Goal: Feedback & Contribution: Contribute content

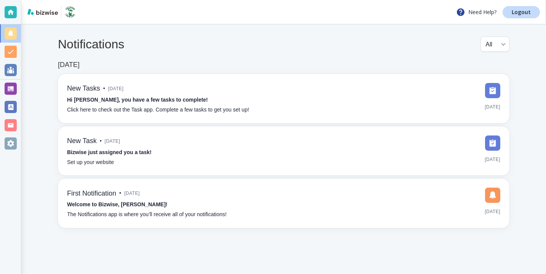
click at [8, 80] on div at bounding box center [10, 89] width 21 height 18
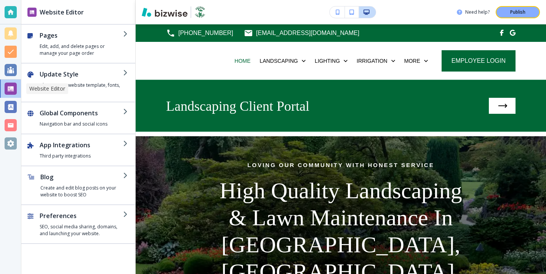
click at [16, 88] on div at bounding box center [11, 89] width 12 height 12
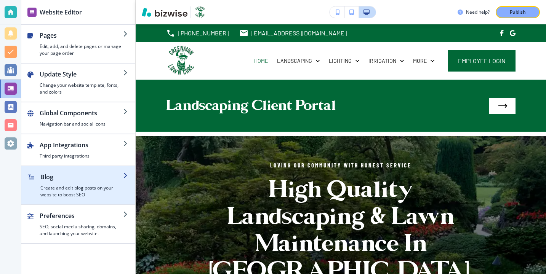
click at [86, 187] on h4 "Create and edit blog posts on your website to boost SEO" at bounding box center [81, 192] width 83 height 14
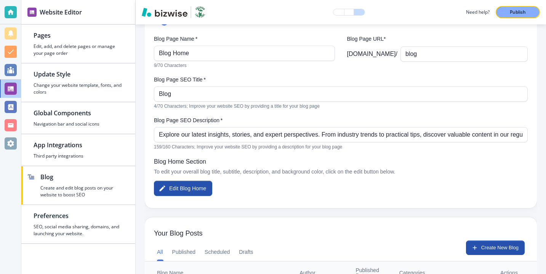
scroll to position [135, 0]
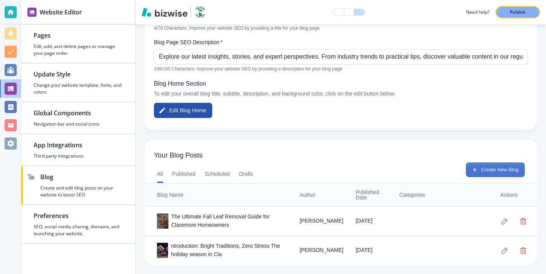
click at [498, 173] on button "Create New Blog" at bounding box center [495, 170] width 59 height 14
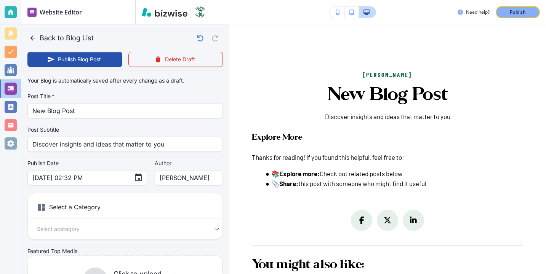
click at [174, 98] on label "Post Title   *" at bounding box center [125, 97] width 196 height 8
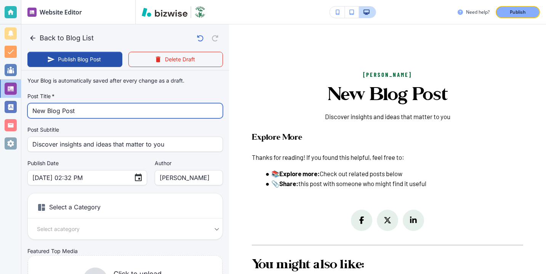
click at [174, 106] on input "New Blog Post" at bounding box center [125, 111] width 186 height 14
click at [174, 107] on input "New Blog Post" at bounding box center [125, 111] width 186 height 14
paste input "Claremore and Owasso Irrigation Startup Checkli"
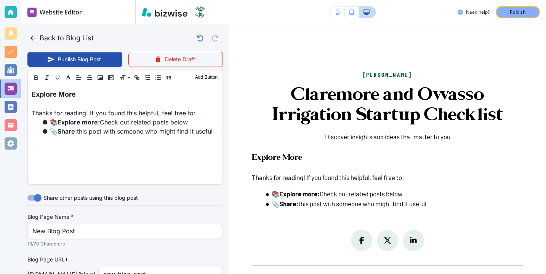
scroll to position [342, 0]
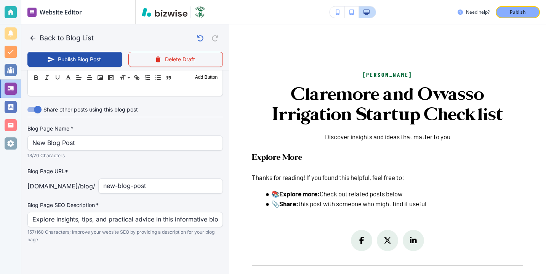
type input "Claremore and Owasso Irrigation Startup Checklist"
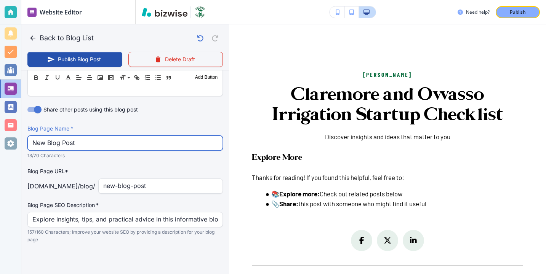
click at [157, 136] on input "New Blog Post" at bounding box center [125, 143] width 186 height 14
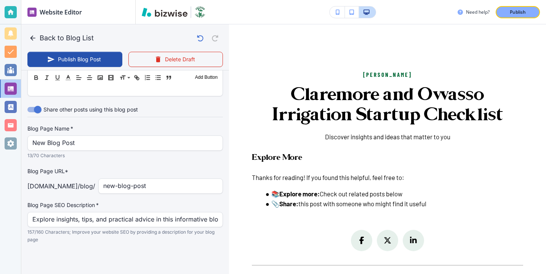
click at [111, 163] on div "Blog Page Name   * New Blog Post Blog Page Name   * 13/70 Characters Blog Page …" at bounding box center [125, 184] width 196 height 119
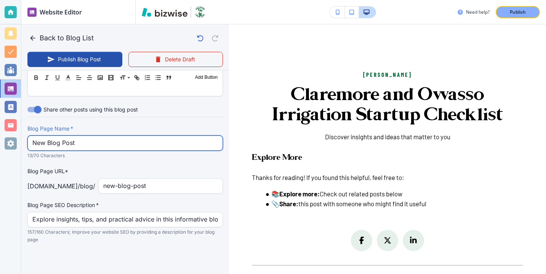
click at [124, 144] on input "New Blog Post" at bounding box center [125, 143] width 186 height 14
click at [131, 145] on input "New Blog Post" at bounding box center [125, 143] width 186 height 14
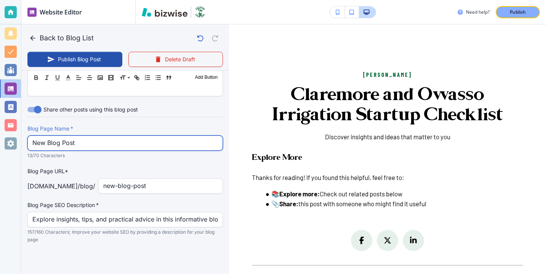
click at [131, 145] on input "New Blog Post" at bounding box center [125, 143] width 186 height 14
type input "N"
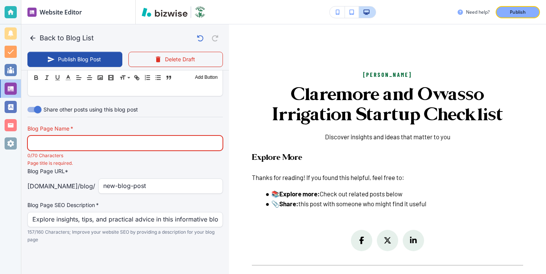
paste input "Claremore and Owasso Irrigation Startup Checklist"
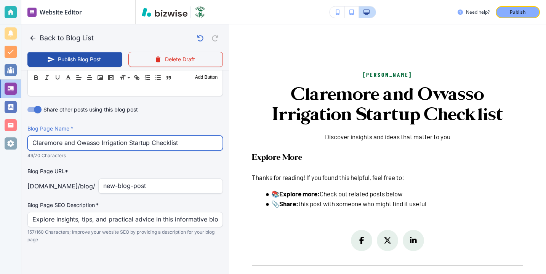
type input "Claremore and Owasso Irrigation Startup Checklist"
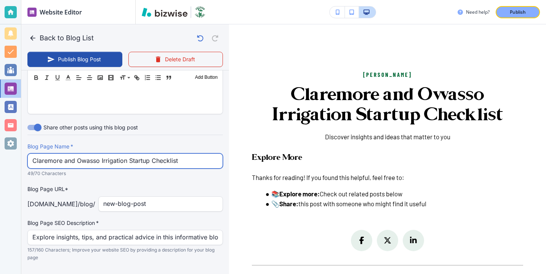
scroll to position [324, 0]
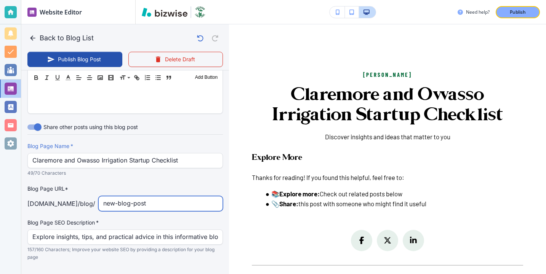
click at [138, 198] on input "new-blog-post" at bounding box center [160, 204] width 115 height 14
type input "claremore-owasso-irrigation-startup-checklist"
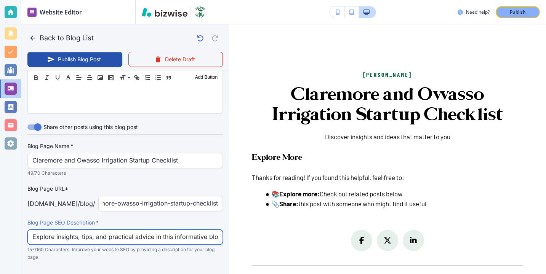
click at [111, 232] on input "Explore insights, tips, and practical advice in this informative blog post. Dis…" at bounding box center [125, 237] width 186 height 14
click at [111, 234] on input "Explore insights, tips, and practical advice in this informative blog post. Dis…" at bounding box center [125, 237] width 186 height 14
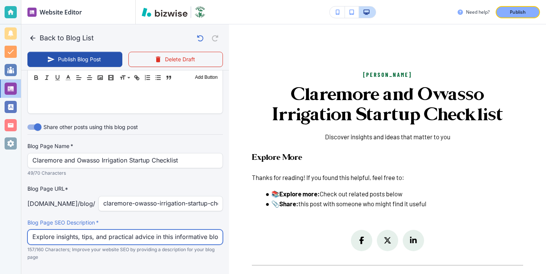
click at [111, 234] on input "Explore insights, tips, and practical advice in this informative blog post. Dis…" at bounding box center [125, 237] width 186 height 14
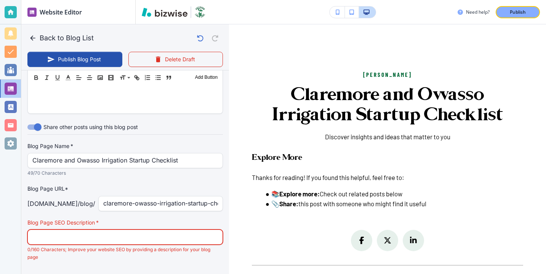
paste input "Prepare your sprinklers the right way. Follow five essential steps for safe irr…"
type input "[DATE] 02:33 PM"
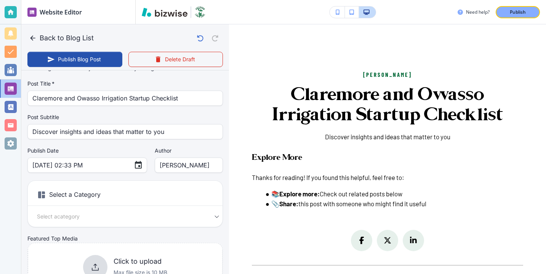
scroll to position [7, 0]
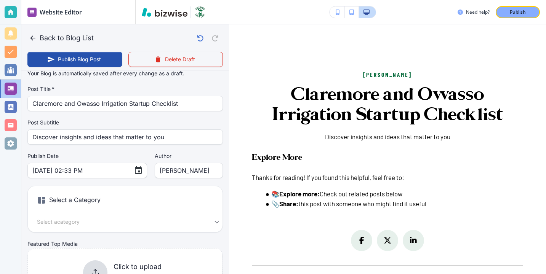
type input "Prepare your sprinklers the right way. Follow five essential steps for safe irr…"
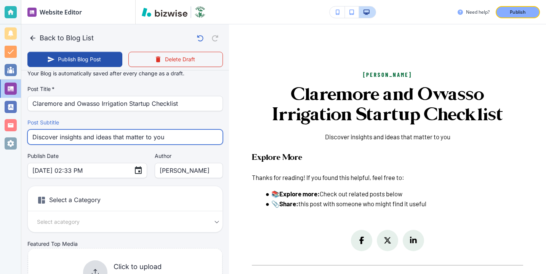
click at [169, 140] on input "Discover insights and ideas that matter to you" at bounding box center [125, 137] width 186 height 14
paste input "Prepare your sprinklers the right way. Follow five essential steps for safe irr…"
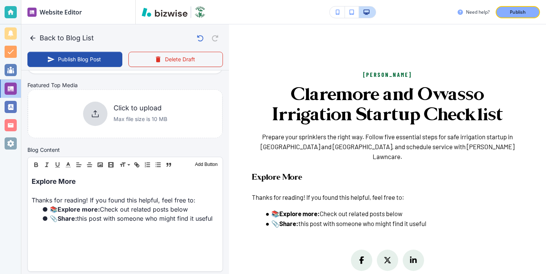
scroll to position [186, 0]
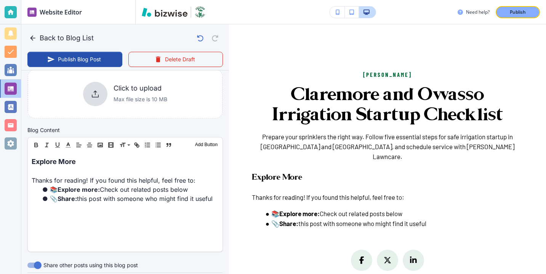
type input "Prepare your sprinklers the right way. Follow five essential steps for safe irr…"
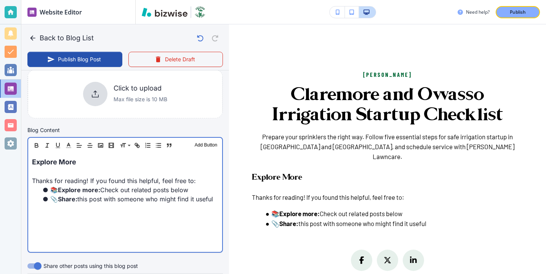
scroll to position [186, 0]
drag, startPoint x: 117, startPoint y: 171, endPoint x: 26, endPoint y: 161, distance: 92.0
click at [26, 161] on div "Blog Content Header 1 Header 2 Header 3 Body Text Add Button Explore More Thank…" at bounding box center [125, 192] width 208 height 133
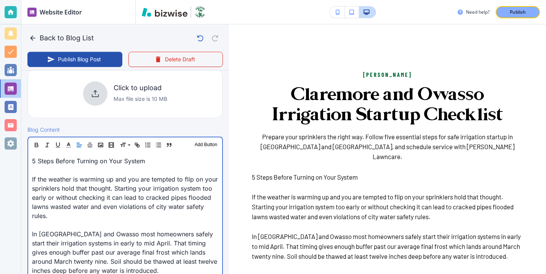
scroll to position [186, 0]
click at [113, 166] on p "5 Steps Before Turning on Your System" at bounding box center [125, 161] width 186 height 9
click at [111, 174] on p at bounding box center [125, 170] width 186 height 9
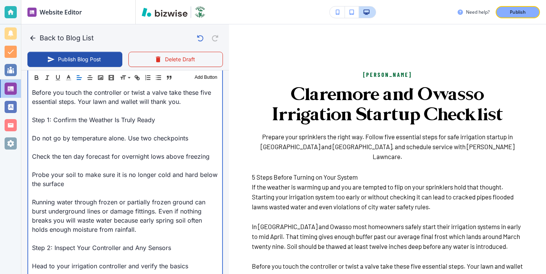
scroll to position [356, 0]
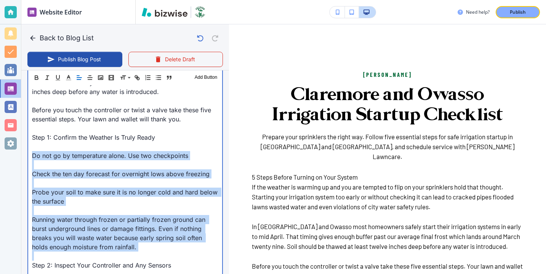
drag, startPoint x: 30, startPoint y: 156, endPoint x: 144, endPoint y: 254, distance: 150.5
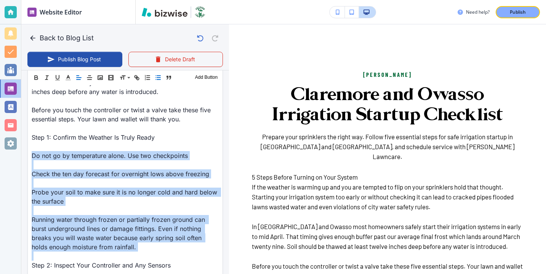
click at [154, 79] on button "button" at bounding box center [158, 77] width 11 height 9
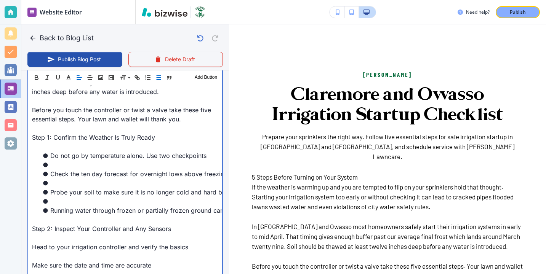
click at [87, 180] on li at bounding box center [129, 183] width 177 height 9
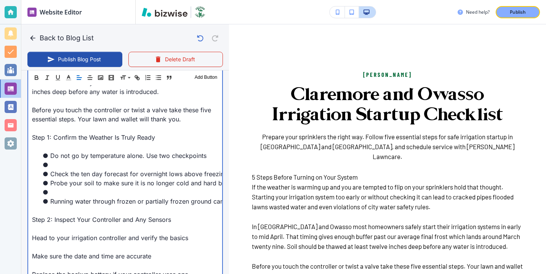
click at [72, 192] on li at bounding box center [129, 192] width 177 height 9
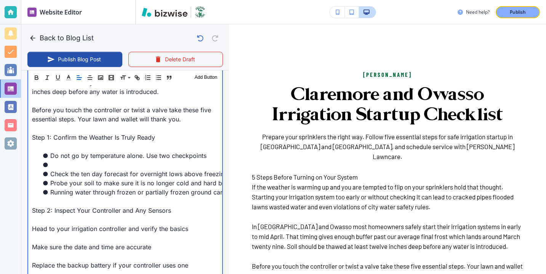
click at [77, 164] on li at bounding box center [129, 164] width 177 height 9
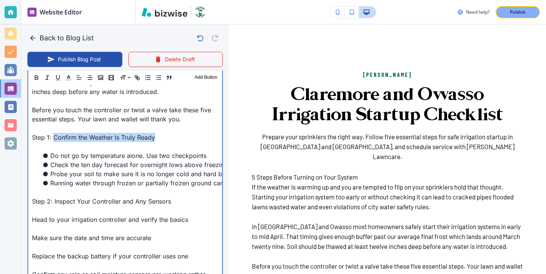
drag, startPoint x: 54, startPoint y: 138, endPoint x: 188, endPoint y: 140, distance: 133.8
click at [188, 140] on p "Step 1: Confirm the Weather Is Truly Ready" at bounding box center [125, 137] width 186 height 9
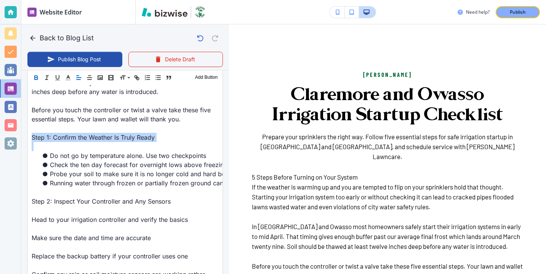
click at [37, 79] on icon "button" at bounding box center [36, 79] width 3 height 2
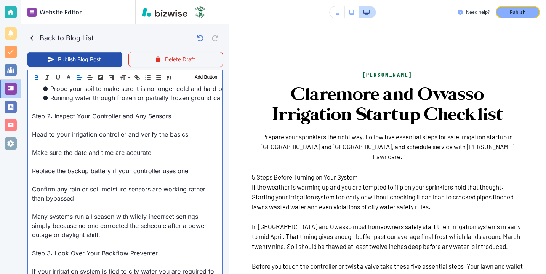
scroll to position [453, 0]
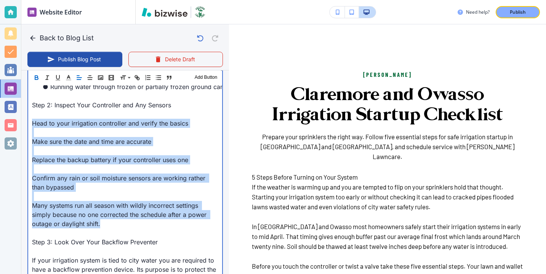
drag, startPoint x: 105, startPoint y: 226, endPoint x: 32, endPoint y: 120, distance: 128.7
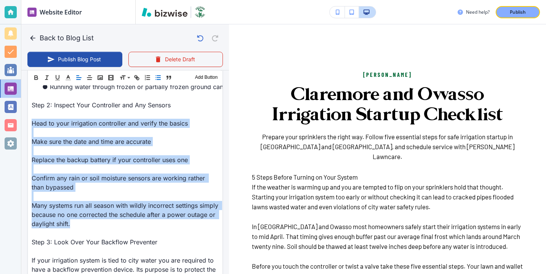
click at [156, 74] on icon "button" at bounding box center [158, 77] width 7 height 7
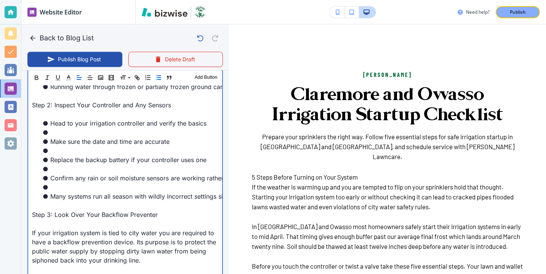
click at [72, 186] on li at bounding box center [129, 187] width 177 height 9
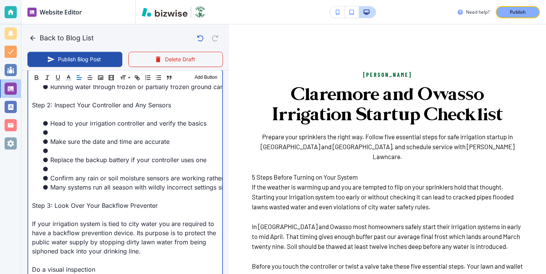
click at [72, 174] on li "Confirm any rain or soil moisture sensors are working rather than bypassed" at bounding box center [129, 178] width 177 height 9
click at [68, 162] on li "Replace the backup battery if your controller uses one" at bounding box center [129, 160] width 177 height 9
click at [68, 169] on li at bounding box center [129, 169] width 177 height 9
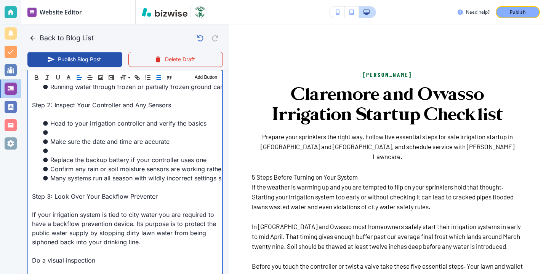
click at [68, 136] on li at bounding box center [129, 132] width 177 height 9
click at [67, 156] on li "Replace the backup battery if your controller uses one" at bounding box center [129, 160] width 177 height 9
click at [62, 152] on li at bounding box center [129, 150] width 177 height 9
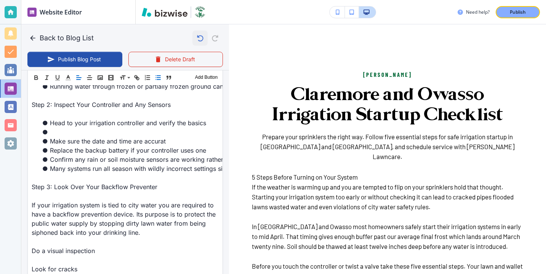
click at [201, 35] on icon "button" at bounding box center [200, 38] width 13 height 13
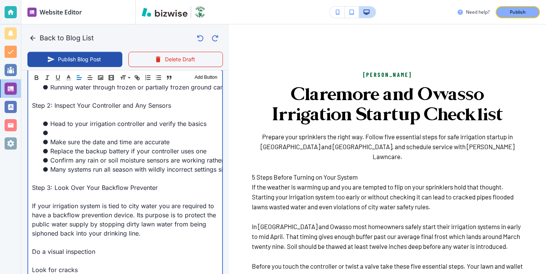
click at [105, 138] on li "Make sure the date and time are accurate" at bounding box center [129, 142] width 177 height 9
click at [105, 137] on li "Make sure the date and time are accurate" at bounding box center [129, 141] width 177 height 9
click at [105, 122] on li "Head to your irrigation controller and verify the basics" at bounding box center [129, 123] width 177 height 9
click at [105, 129] on li at bounding box center [129, 132] width 177 height 9
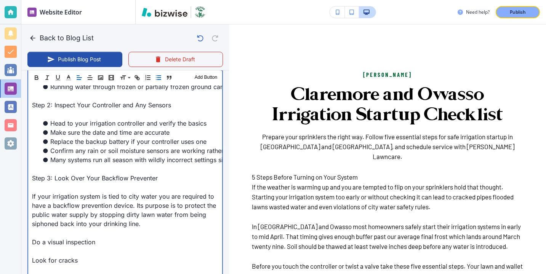
click at [89, 117] on p at bounding box center [125, 114] width 186 height 9
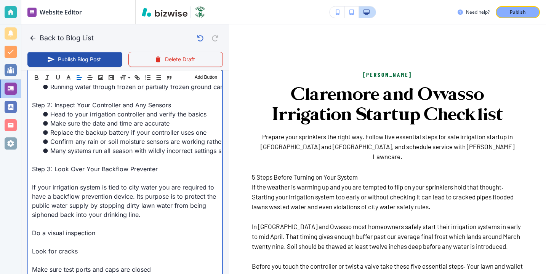
click at [85, 158] on p at bounding box center [125, 160] width 186 height 9
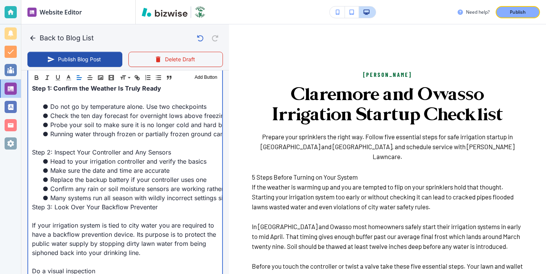
scroll to position [377, 0]
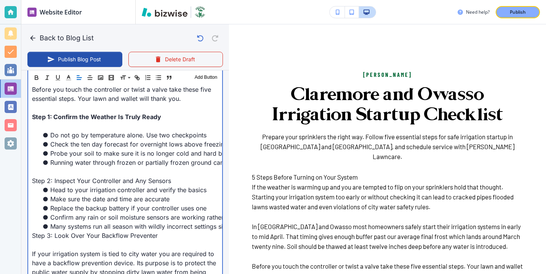
click at [57, 172] on p at bounding box center [125, 171] width 186 height 9
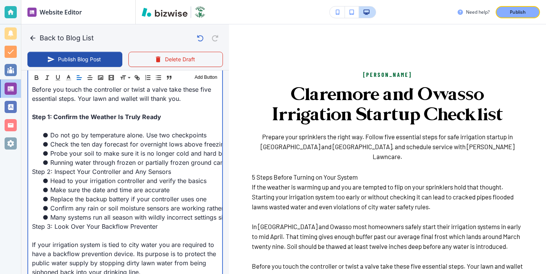
click at [42, 123] on p at bounding box center [125, 126] width 186 height 9
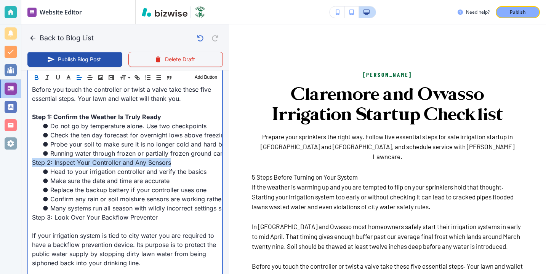
drag, startPoint x: 189, startPoint y: 163, endPoint x: -3, endPoint y: 163, distance: 191.7
click at [0, 0] on html "Website Editor Pages Edit, add, and delete pages or manage your page order Upda…" at bounding box center [273, 0] width 546 height 0
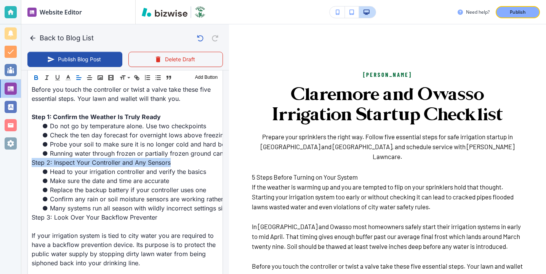
click at [35, 80] on icon "button" at bounding box center [36, 77] width 7 height 7
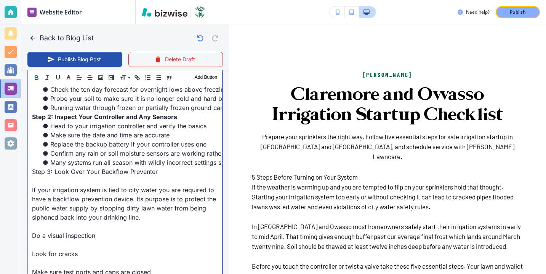
scroll to position [488, 0]
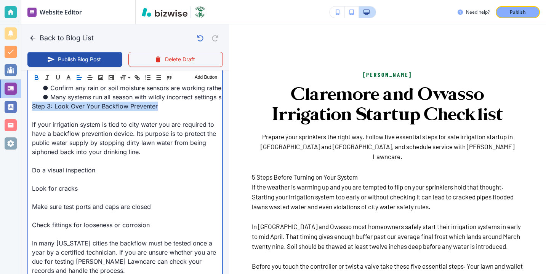
drag, startPoint x: 164, startPoint y: 107, endPoint x: 21, endPoint y: 111, distance: 143.0
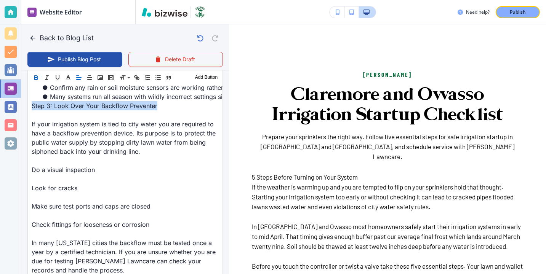
click at [37, 76] on icon "button" at bounding box center [36, 77] width 7 height 7
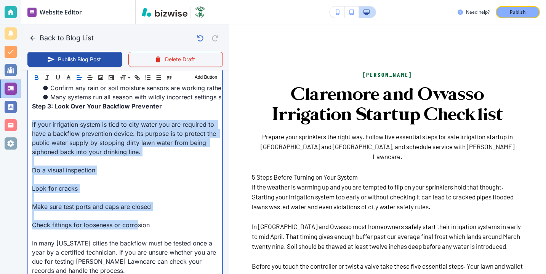
drag, startPoint x: 32, startPoint y: 126, endPoint x: 138, endPoint y: 223, distance: 144.1
click at [138, 202] on p at bounding box center [125, 197] width 186 height 9
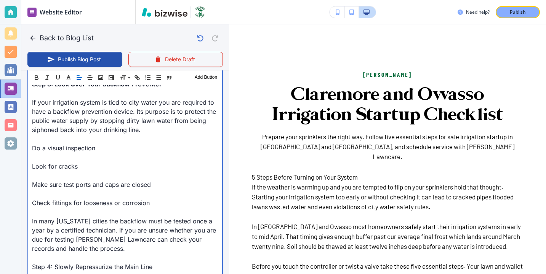
scroll to position [511, 0]
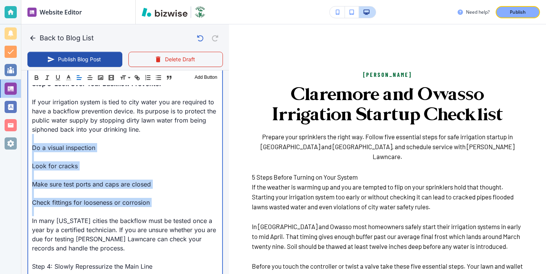
drag, startPoint x: 153, startPoint y: 207, endPoint x: 18, endPoint y: 140, distance: 151.0
click at [18, 140] on div "Website Editor Pages Edit, add, and delete pages or manage your page order Upda…" at bounding box center [273, 137] width 546 height 274
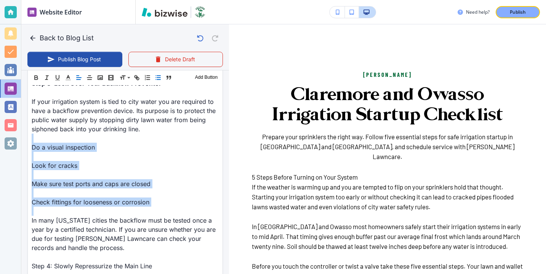
click at [156, 79] on icon "button" at bounding box center [158, 77] width 7 height 7
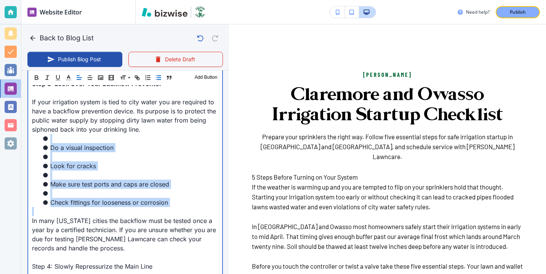
click at [91, 165] on li "Look for cracks" at bounding box center [129, 166] width 177 height 9
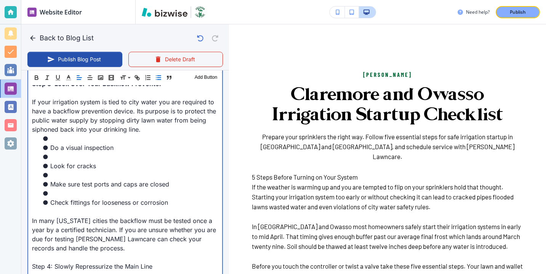
click at [82, 191] on li at bounding box center [129, 193] width 177 height 9
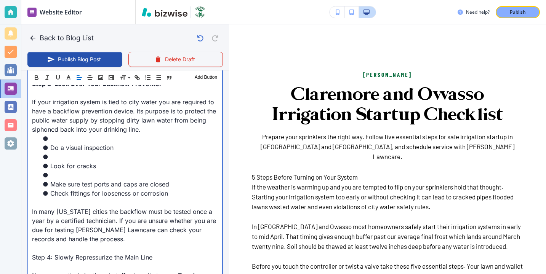
click at [82, 180] on li "Make sure test ports and caps are closed" at bounding box center [129, 184] width 177 height 9
click at [82, 177] on li at bounding box center [129, 175] width 177 height 9
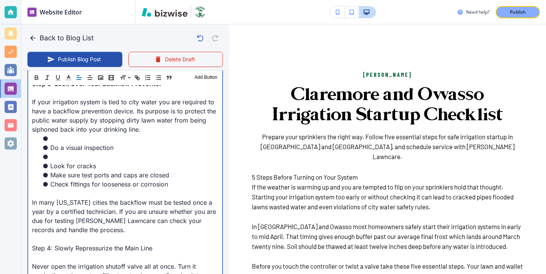
click at [81, 167] on li "Look for cracks" at bounding box center [129, 166] width 177 height 9
click at [75, 161] on li at bounding box center [129, 156] width 177 height 9
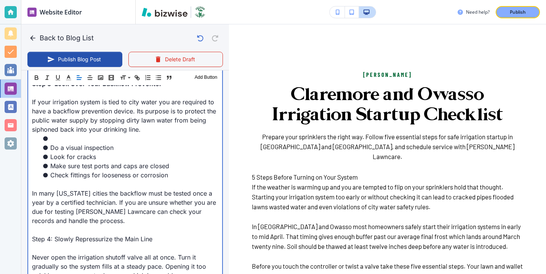
click at [70, 147] on li "Do a visual inspection" at bounding box center [129, 147] width 177 height 9
click at [67, 144] on li "Do a visual inspection" at bounding box center [129, 147] width 177 height 9
click at [61, 131] on p "If your irrigation system is tied to city water you are required to have a back…" at bounding box center [125, 116] width 186 height 37
click at [60, 145] on li "Do a visual inspection" at bounding box center [129, 147] width 177 height 9
click at [49, 140] on li at bounding box center [129, 138] width 177 height 9
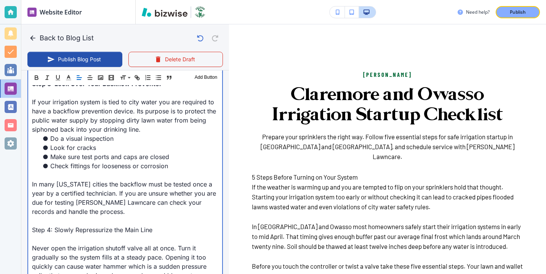
click at [43, 172] on p at bounding box center [125, 175] width 186 height 9
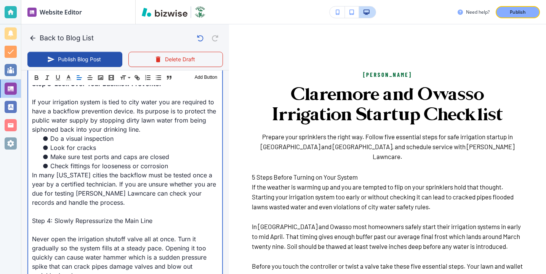
click at [47, 208] on p at bounding box center [125, 211] width 186 height 9
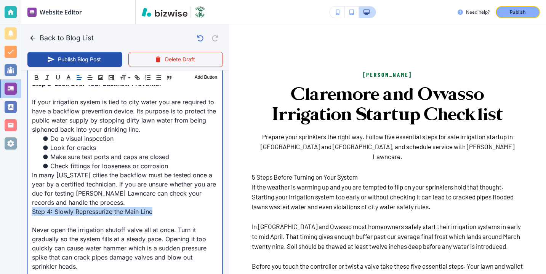
drag, startPoint x: 161, startPoint y: 212, endPoint x: 12, endPoint y: 212, distance: 149.4
click at [11, 212] on div "Website Editor Pages Edit, add, and delete pages or manage your page order Upda…" at bounding box center [273, 137] width 546 height 274
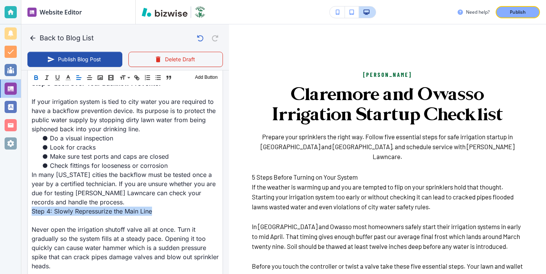
click at [37, 79] on icon "button" at bounding box center [36, 79] width 3 height 2
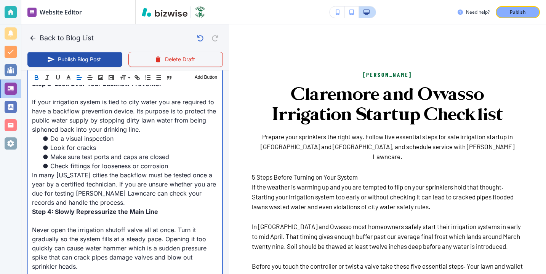
click at [51, 224] on p at bounding box center [125, 220] width 186 height 9
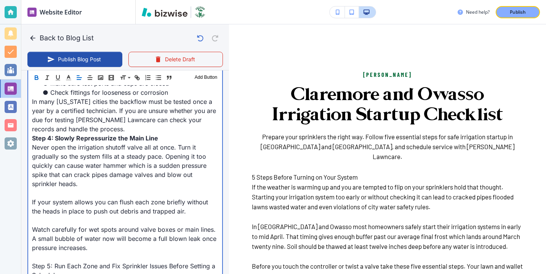
scroll to position [590, 0]
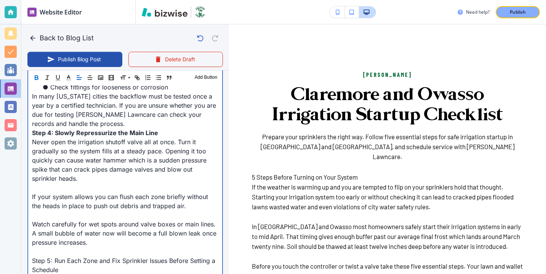
click at [48, 195] on p "If your system allows you can flush each zone briefly without the heads in plac…" at bounding box center [125, 201] width 186 height 18
click at [48, 192] on p "If your system allows you can flush each zone briefly without the heads in plac…" at bounding box center [125, 201] width 186 height 18
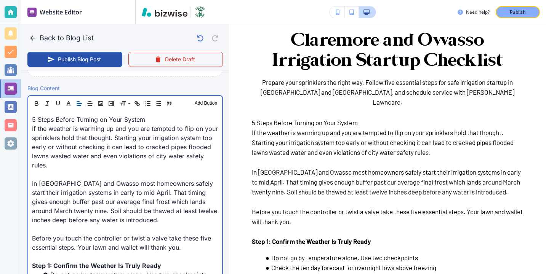
scroll to position [221, 0]
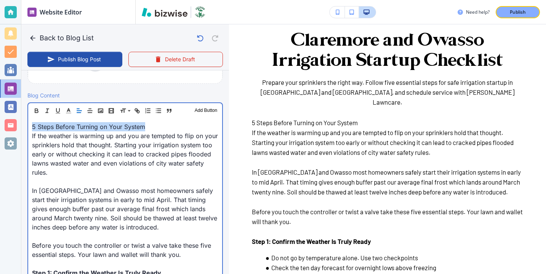
drag, startPoint x: 160, startPoint y: 125, endPoint x: 27, endPoint y: 128, distance: 133.8
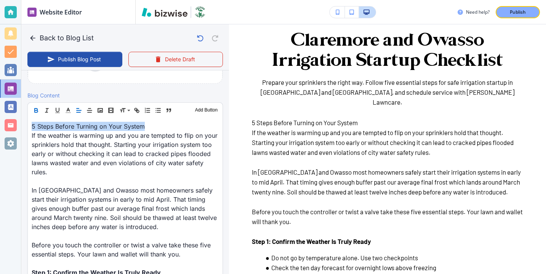
click at [35, 112] on icon "button" at bounding box center [36, 112] width 3 height 2
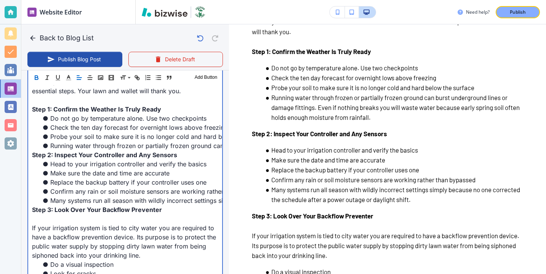
scroll to position [397, 0]
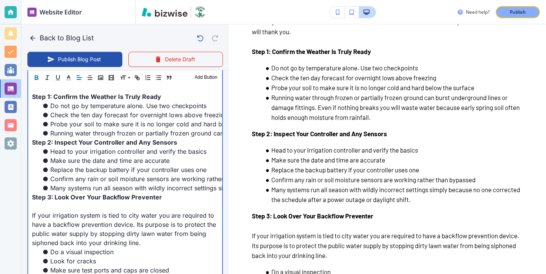
click at [53, 131] on li "Running water through frozen or partially frozen ground can burst underground l…" at bounding box center [129, 133] width 177 height 9
click at [51, 131] on li "Running water through frozen or partially frozen ground can burst underground l…" at bounding box center [129, 133] width 177 height 9
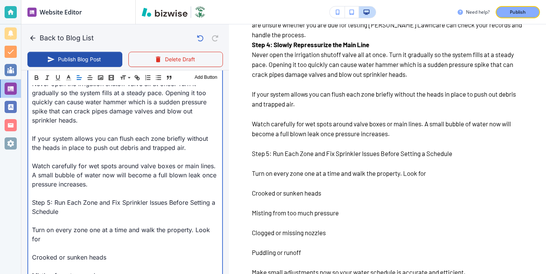
scroll to position [543, 0]
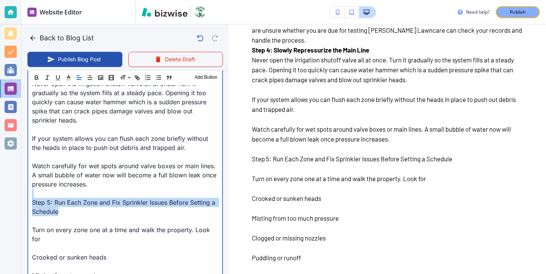
drag, startPoint x: 71, startPoint y: 216, endPoint x: 34, endPoint y: 196, distance: 42.3
click at [34, 195] on div "5 Steps Before Turning on Your System If the weather is warming up and you are …" at bounding box center [125, 230] width 194 height 1133
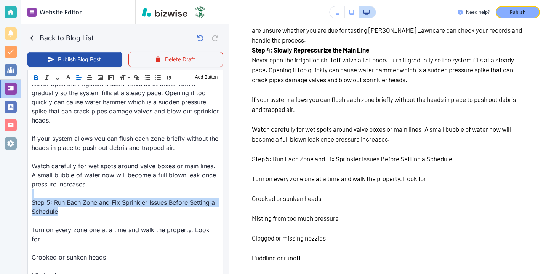
click at [35, 80] on icon "button" at bounding box center [36, 79] width 3 height 2
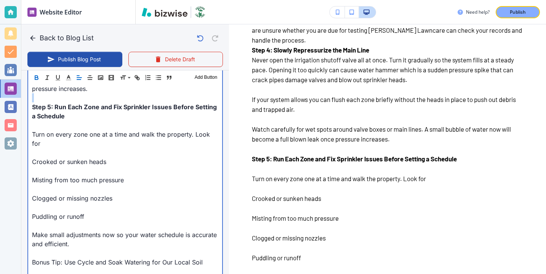
scroll to position [786, 0]
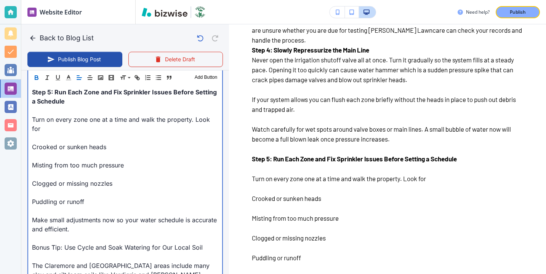
click at [84, 206] on p "Puddling or runoff" at bounding box center [125, 201] width 186 height 9
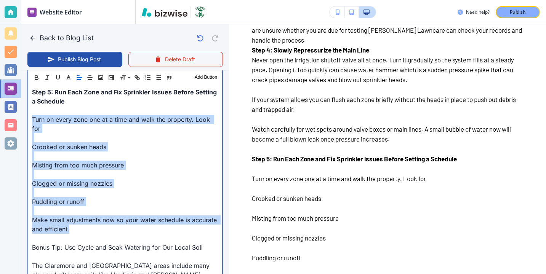
drag, startPoint x: 83, startPoint y: 232, endPoint x: 27, endPoint y: 119, distance: 125.5
click at [27, 119] on div "Header 1 Header 2 Header 3 Body Text Add Button 5 Steps Before Turning on Your …" at bounding box center [125, 112] width 196 height 1150
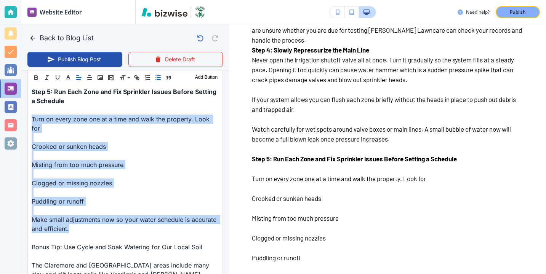
click at [156, 81] on button "button" at bounding box center [158, 77] width 11 height 9
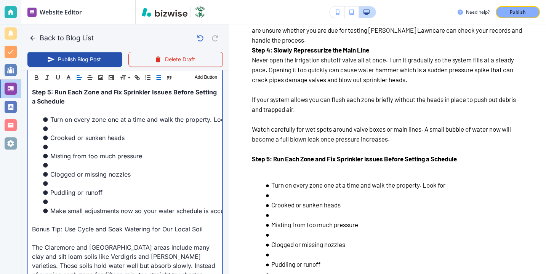
click at [65, 196] on li "Puddling or runoff" at bounding box center [129, 192] width 177 height 9
click at [65, 203] on li at bounding box center [129, 201] width 177 height 9
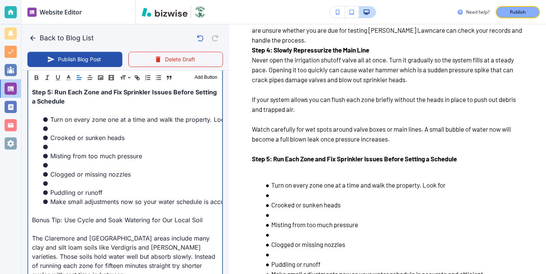
click at [74, 184] on li at bounding box center [129, 183] width 177 height 9
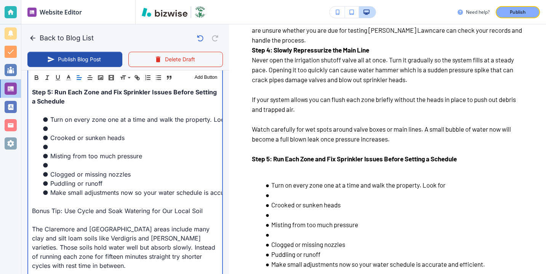
click at [74, 144] on li at bounding box center [129, 147] width 177 height 9
click at [70, 160] on li "Misting from too much pressure" at bounding box center [129, 156] width 177 height 9
click at [69, 166] on li at bounding box center [129, 165] width 177 height 9
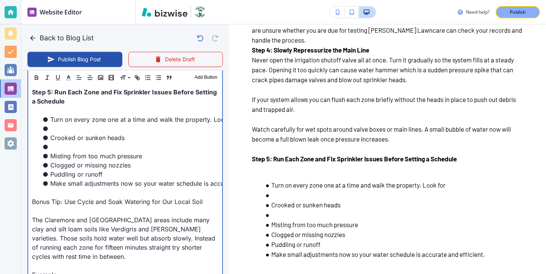
click at [75, 146] on li at bounding box center [129, 147] width 177 height 9
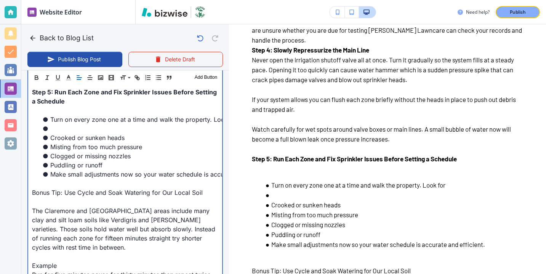
click at [75, 122] on li "Turn on every zone one at a time and walk the property. Look for" at bounding box center [129, 119] width 177 height 9
click at [74, 128] on li at bounding box center [129, 128] width 177 height 9
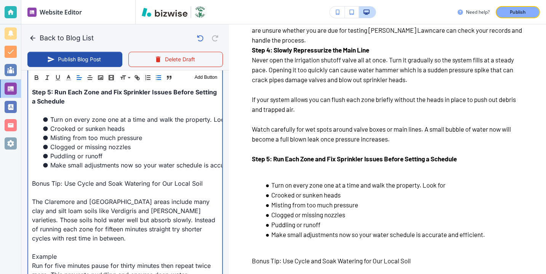
click at [69, 106] on p at bounding box center [125, 110] width 186 height 9
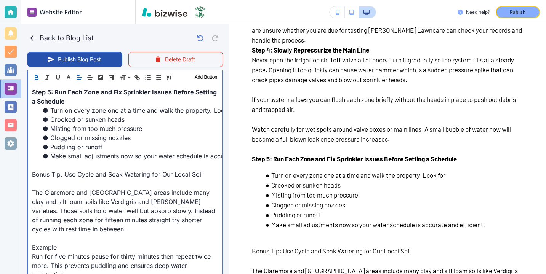
click at [72, 167] on p at bounding box center [125, 165] width 186 height 9
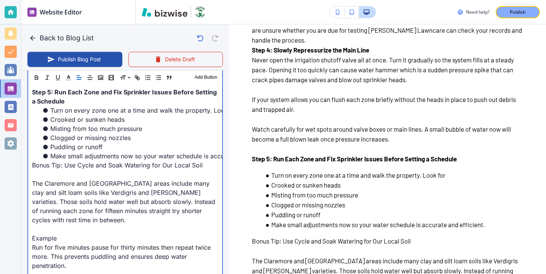
click at [50, 111] on li "Turn on every zone one at a time and walk the property. Look for" at bounding box center [129, 110] width 177 height 9
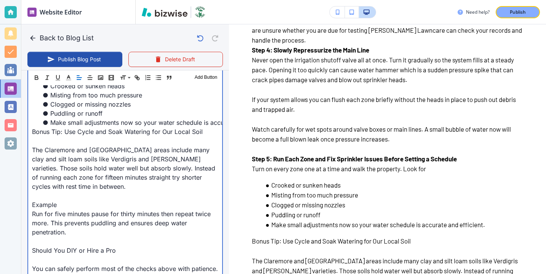
scroll to position [847, 0]
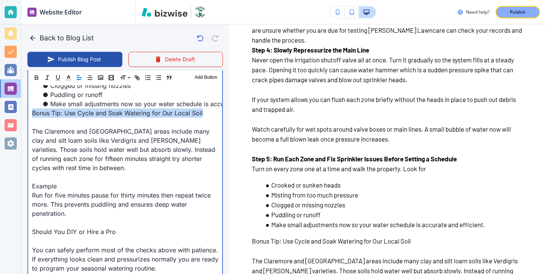
drag, startPoint x: 206, startPoint y: 114, endPoint x: 5, endPoint y: 112, distance: 200.9
click at [5, 112] on div "Website Editor Pages Edit, add, and delete pages or manage your page order Upda…" at bounding box center [273, 137] width 546 height 274
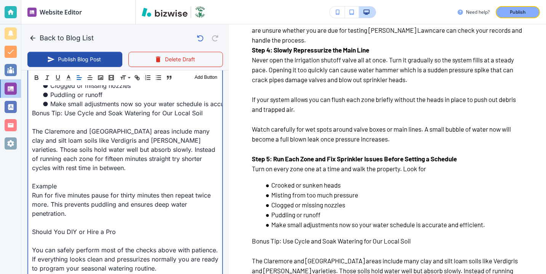
click at [66, 150] on p "The Claremore and [GEOGRAPHIC_DATA] areas include many clay and silt loam soils…" at bounding box center [125, 150] width 186 height 46
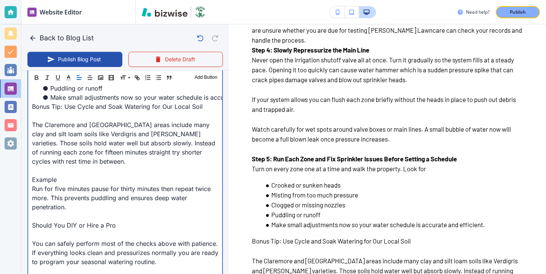
scroll to position [856, 0]
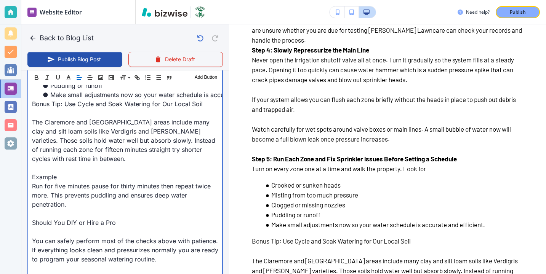
click at [68, 178] on p "Example" at bounding box center [125, 177] width 186 height 9
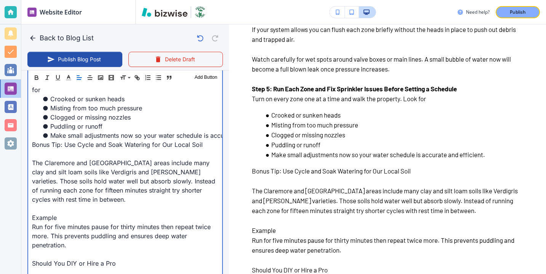
scroll to position [614, 0]
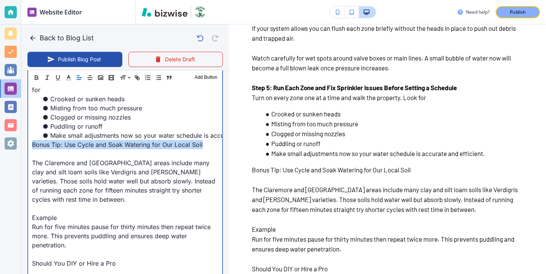
drag, startPoint x: 207, startPoint y: 148, endPoint x: 32, endPoint y: 146, distance: 174.6
click at [32, 146] on p "Bonus Tip: Use Cycle and Soak Watering for Our Local Soil" at bounding box center [125, 144] width 186 height 9
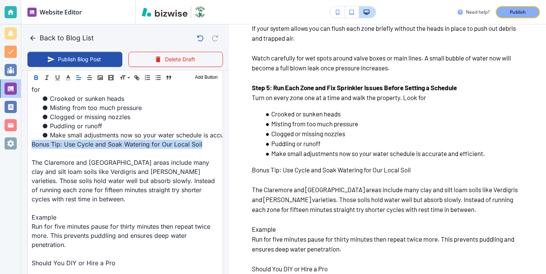
click at [38, 79] on icon "button" at bounding box center [36, 79] width 3 height 2
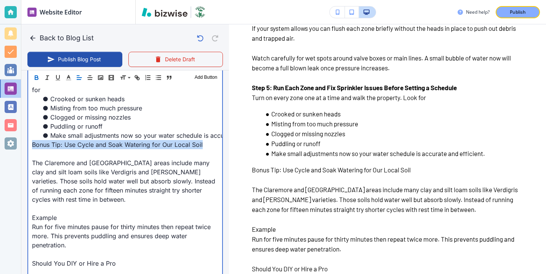
scroll to position [816, 0]
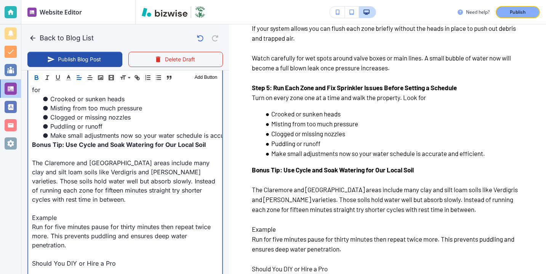
click at [47, 153] on p at bounding box center [125, 153] width 186 height 9
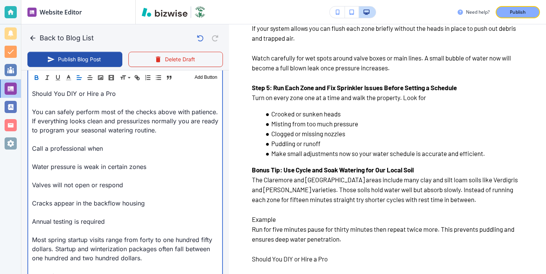
scroll to position [1002, 0]
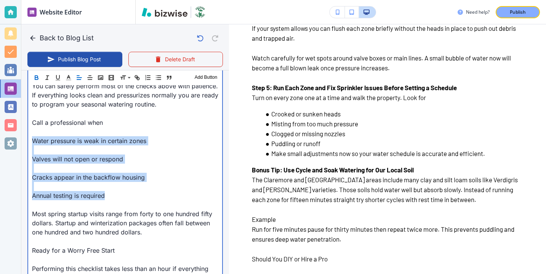
drag, startPoint x: 122, startPoint y: 198, endPoint x: 29, endPoint y: 141, distance: 108.8
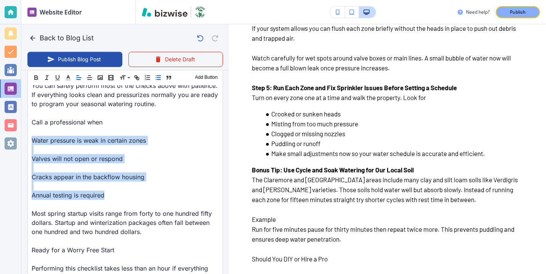
click at [156, 76] on icon "button" at bounding box center [158, 77] width 7 height 7
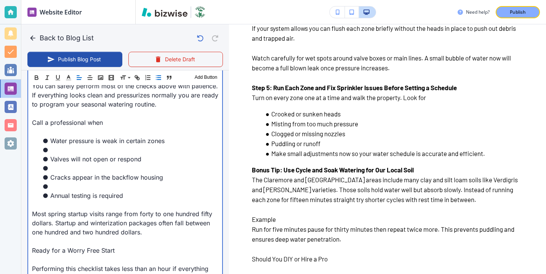
click at [87, 189] on li at bounding box center [129, 186] width 177 height 9
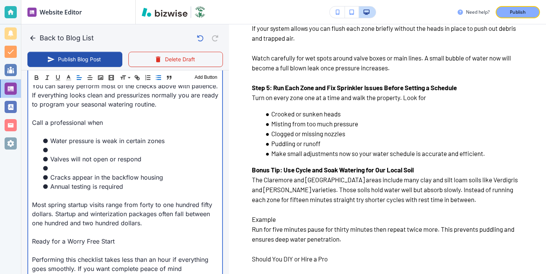
click at [74, 173] on li at bounding box center [129, 168] width 177 height 9
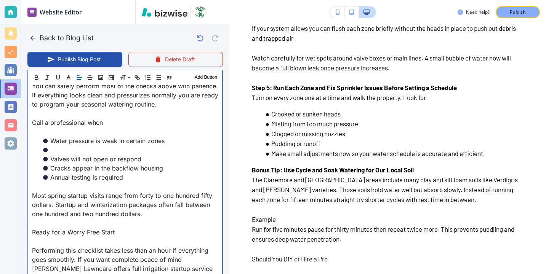
click at [72, 150] on li at bounding box center [129, 150] width 177 height 9
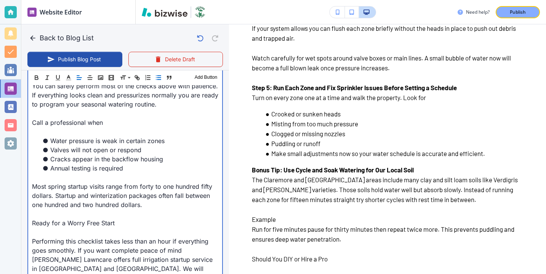
click at [59, 131] on p at bounding box center [125, 131] width 186 height 9
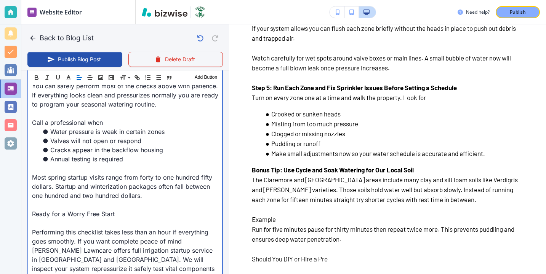
click at [42, 171] on p at bounding box center [125, 168] width 186 height 9
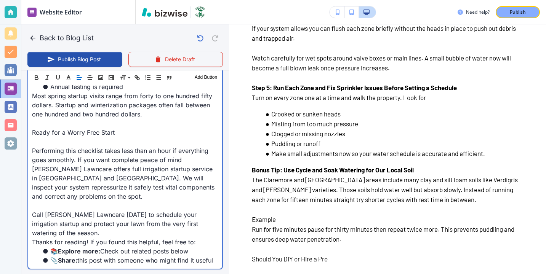
scroll to position [1074, 0]
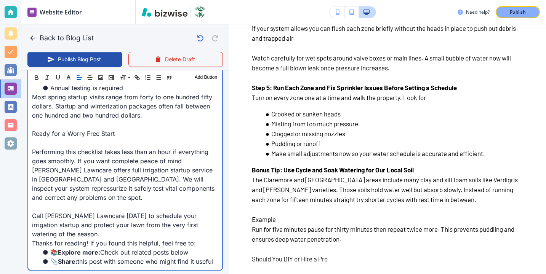
click at [59, 144] on p at bounding box center [125, 142] width 186 height 9
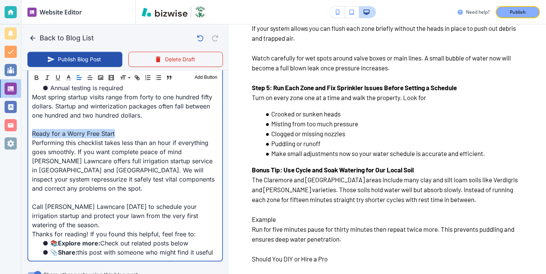
drag, startPoint x: 121, startPoint y: 132, endPoint x: 9, endPoint y: 132, distance: 112.1
click at [9, 132] on div "Website Editor Pages Edit, add, and delete pages or manage your page order Upda…" at bounding box center [273, 137] width 546 height 274
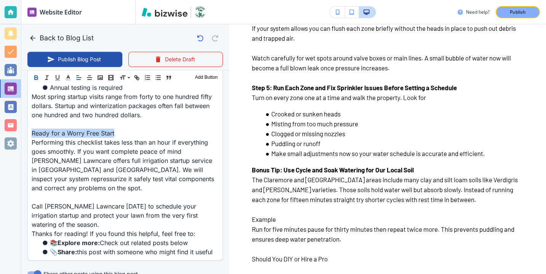
click at [38, 80] on icon "button" at bounding box center [36, 77] width 7 height 7
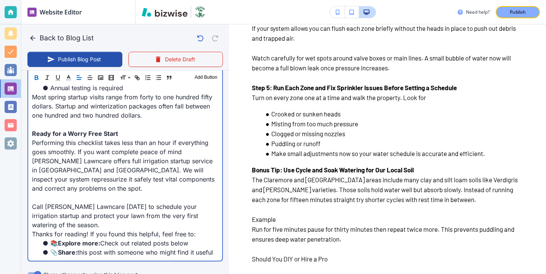
click at [47, 121] on p at bounding box center [125, 124] width 186 height 9
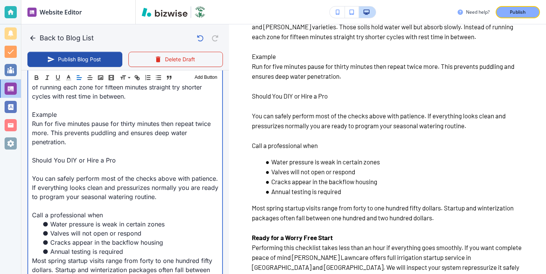
scroll to position [909, 0]
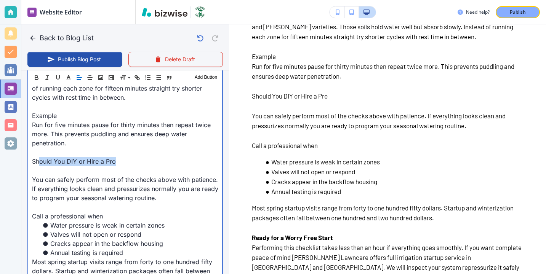
drag, startPoint x: 121, startPoint y: 161, endPoint x: 40, endPoint y: 161, distance: 81.2
click at [40, 161] on p "Should You DIY or Hire a Pro" at bounding box center [125, 161] width 186 height 9
drag, startPoint x: 32, startPoint y: 161, endPoint x: 113, endPoint y: 161, distance: 81.2
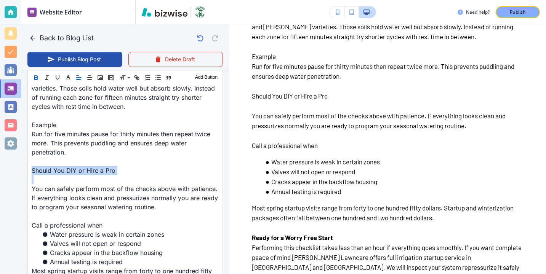
click at [35, 80] on icon "button" at bounding box center [36, 77] width 7 height 7
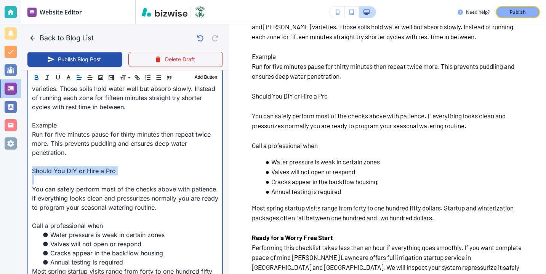
type input "[DATE] 02:37 PM"
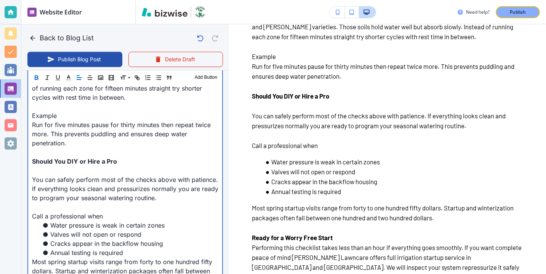
click at [45, 175] on p at bounding box center [125, 170] width 186 height 9
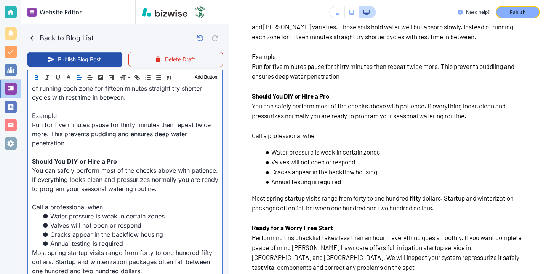
click at [53, 196] on p at bounding box center [125, 198] width 186 height 9
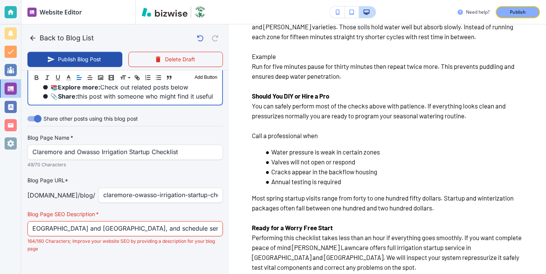
scroll to position [0, 290]
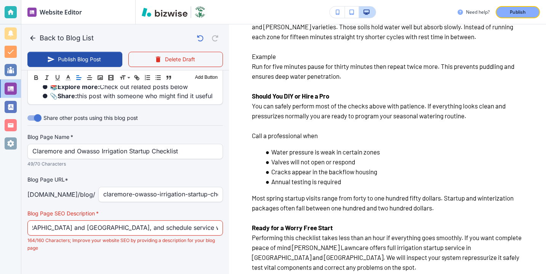
click at [220, 221] on div "Prepare your sprinklers the right way. Follow five essential steps for safe irr…" at bounding box center [125, 228] width 196 height 15
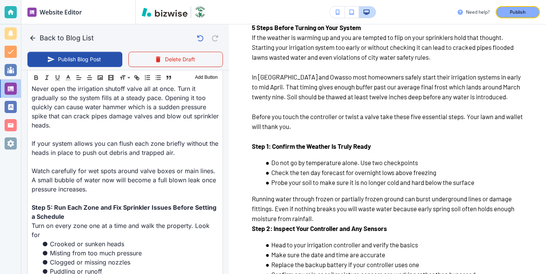
scroll to position [0, 0]
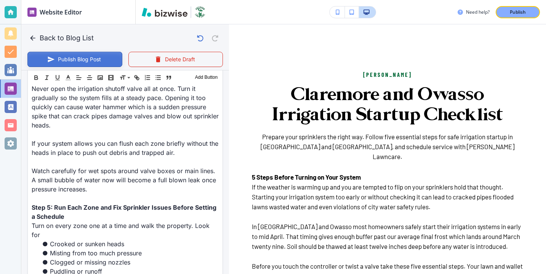
type input "Prepare your sprinklers the right way. Follow five essential steps for safe irr…"
click at [115, 54] on button "Publish Blog Post" at bounding box center [74, 59] width 95 height 15
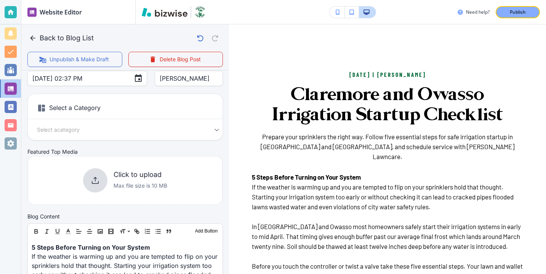
scroll to position [109, 0]
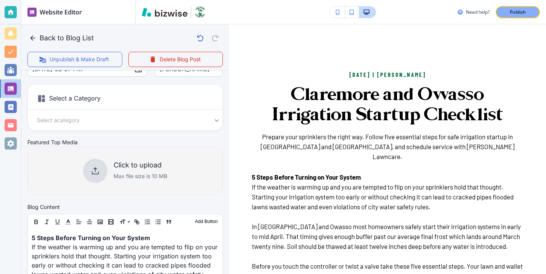
click at [128, 164] on h6 "Click to upload" at bounding box center [141, 165] width 54 height 8
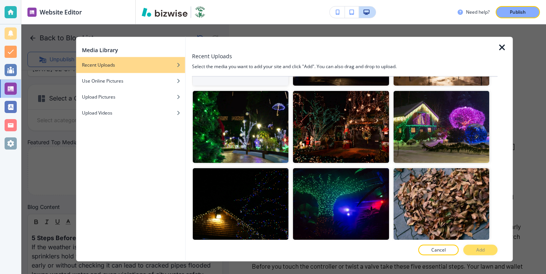
scroll to position [103, 0]
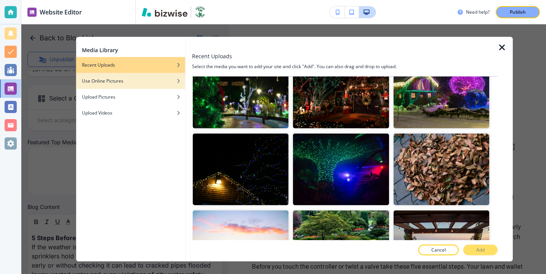
click at [179, 76] on div "button" at bounding box center [130, 75] width 109 height 5
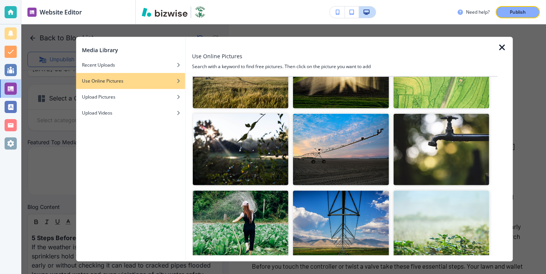
scroll to position [0, 0]
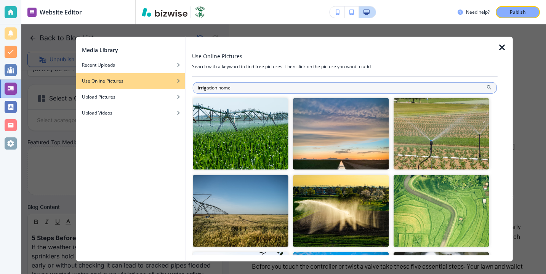
type input "irrigation home"
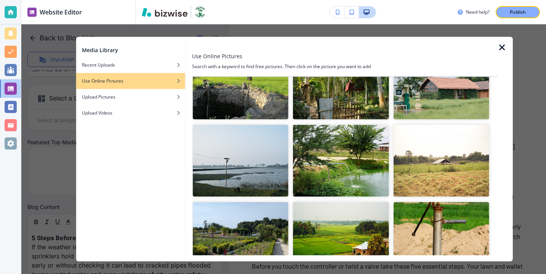
scroll to position [197, 0]
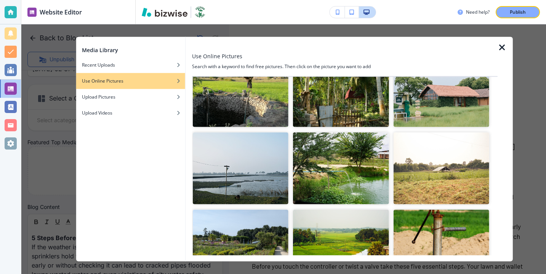
click at [499, 47] on icon "button" at bounding box center [502, 47] width 9 height 9
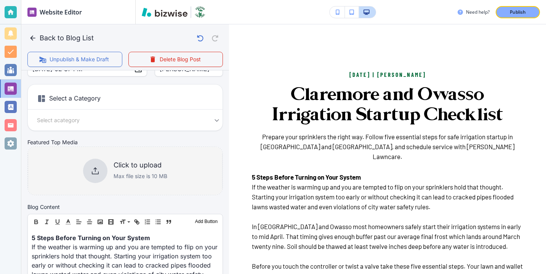
click at [101, 170] on div at bounding box center [95, 171] width 24 height 24
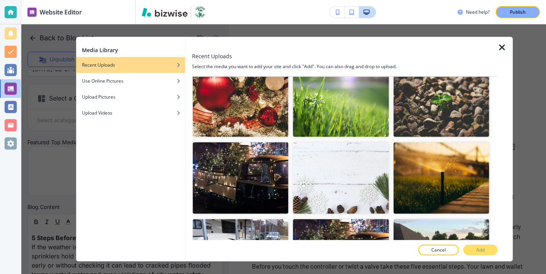
scroll to position [2043, 0]
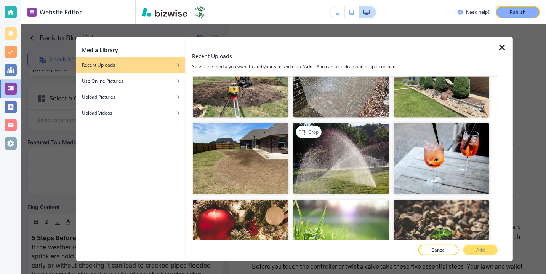
click at [337, 159] on img "button" at bounding box center [341, 159] width 96 height 72
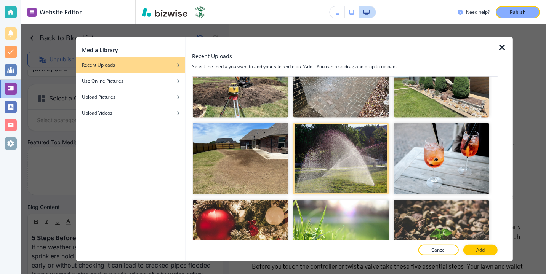
click at [485, 256] on div at bounding box center [345, 259] width 306 height 6
click at [485, 253] on button "Add" at bounding box center [480, 250] width 34 height 11
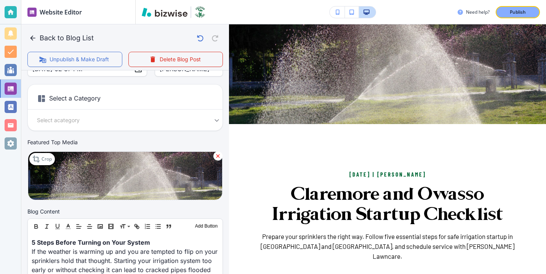
scroll to position [0, 0]
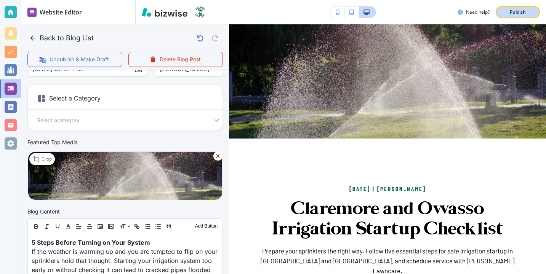
click at [504, 10] on button "Publish" at bounding box center [518, 12] width 44 height 12
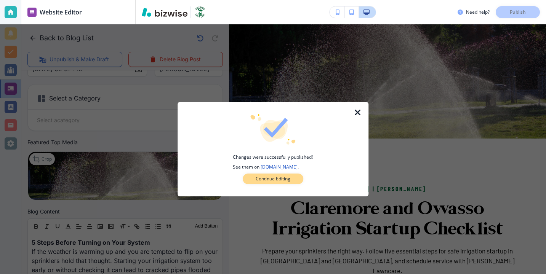
click at [265, 181] on p "Continue Editing" at bounding box center [273, 179] width 35 height 7
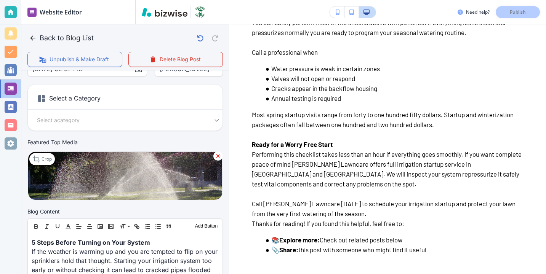
scroll to position [906, 0]
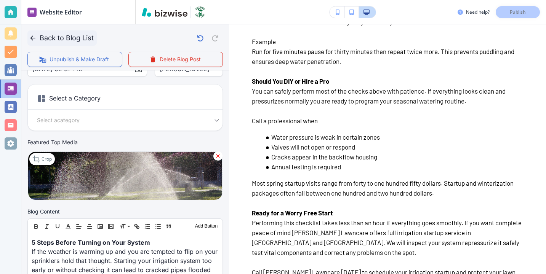
click at [32, 35] on icon "button" at bounding box center [33, 38] width 8 height 8
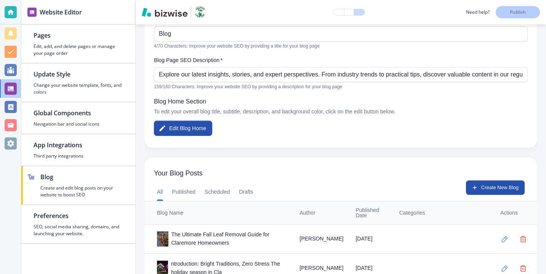
scroll to position [164, 0]
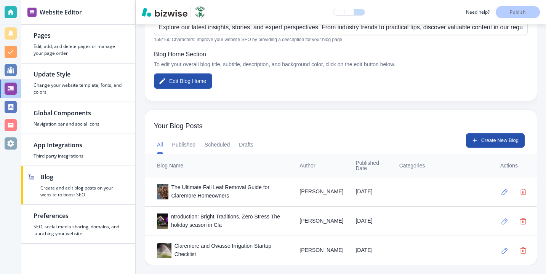
click at [11, 8] on div at bounding box center [11, 12] width 12 height 12
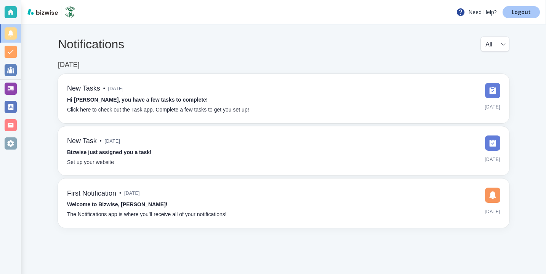
click at [515, 11] on p "Logout" at bounding box center [521, 12] width 19 height 5
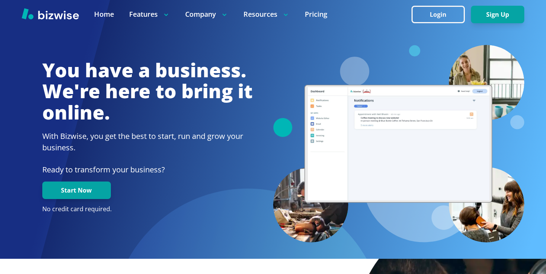
click at [409, 14] on div at bounding box center [273, 14] width 546 height 29
click at [417, 14] on button "Login" at bounding box center [438, 15] width 53 height 18
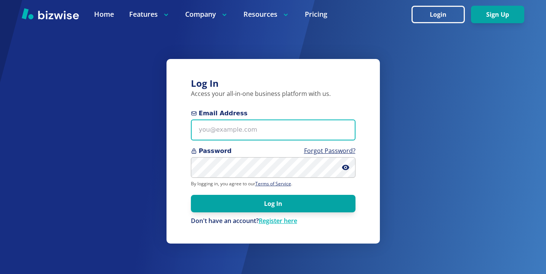
click at [209, 130] on input "Email Address" at bounding box center [273, 130] width 165 height 21
paste input "premierkeen@gmail.com"
type input "premierkeen@gmail.com"
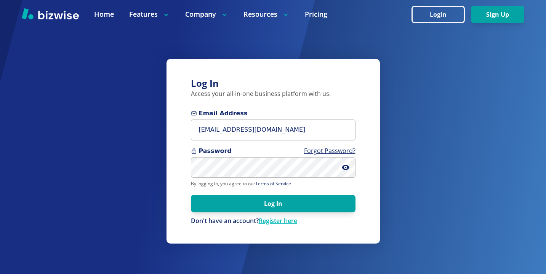
click at [161, 171] on div "Log In Access your all-in-one business platform with us. Email Address premierk…" at bounding box center [273, 137] width 546 height 274
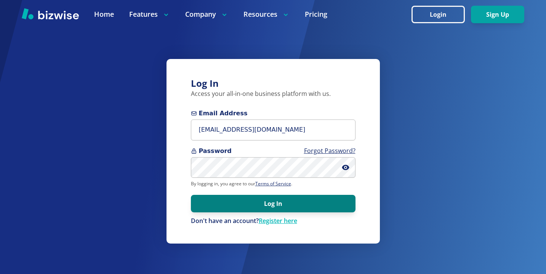
click at [255, 208] on button "Log In" at bounding box center [273, 204] width 165 height 18
